Goal: Transaction & Acquisition: Download file/media

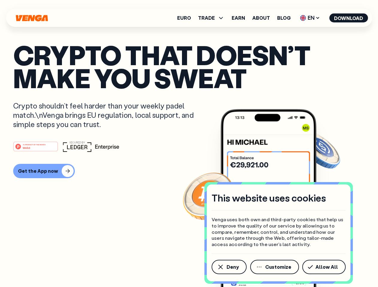
click at [189, 144] on div "#1 PRODUCT OF THE MONTH Web3" at bounding box center [189, 146] width 352 height 11
click at [229, 267] on span "Deny" at bounding box center [232, 267] width 12 height 5
click at [275, 267] on img at bounding box center [268, 209] width 96 height 200
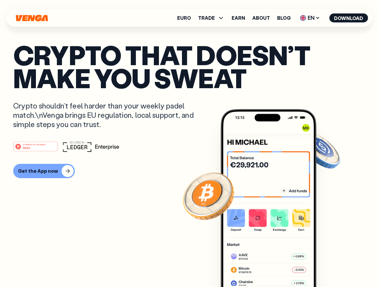
click at [325, 267] on article "Crypto that doesn’t make you sweat Crypto shouldn’t feel harder than your weekl…" at bounding box center [189, 155] width 352 height 224
click at [213, 18] on span "TRADE" at bounding box center [206, 18] width 17 height 5
click at [310, 18] on span "EN" at bounding box center [310, 18] width 24 height 10
click at [349, 18] on button "Download" at bounding box center [348, 17] width 39 height 9
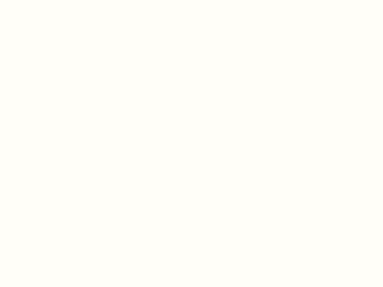
click at [43, 0] on html "This website uses cookies Venga uses both own and third-party cookies that help…" at bounding box center [191, 0] width 383 height 0
click at [36, 0] on html "This website uses cookies Venga uses both own and third-party cookies that help…" at bounding box center [191, 0] width 383 height 0
